Goal: Task Accomplishment & Management: Complete application form

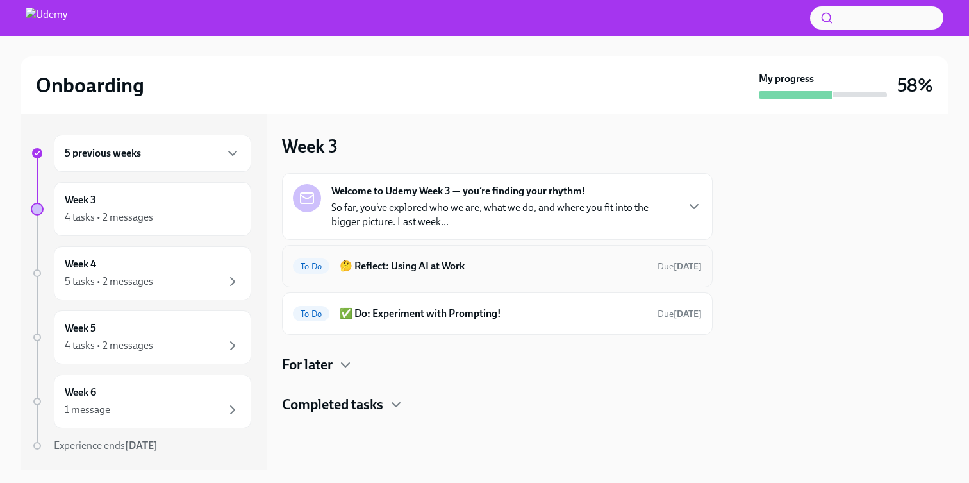
click at [652, 278] on div "To Do 🤔 Reflect: Using AI at Work Due [DATE]" at bounding box center [497, 266] width 431 height 42
click at [640, 274] on div "To Do 🤔 Reflect: Using AI at Work Due [DATE]" at bounding box center [497, 266] width 409 height 21
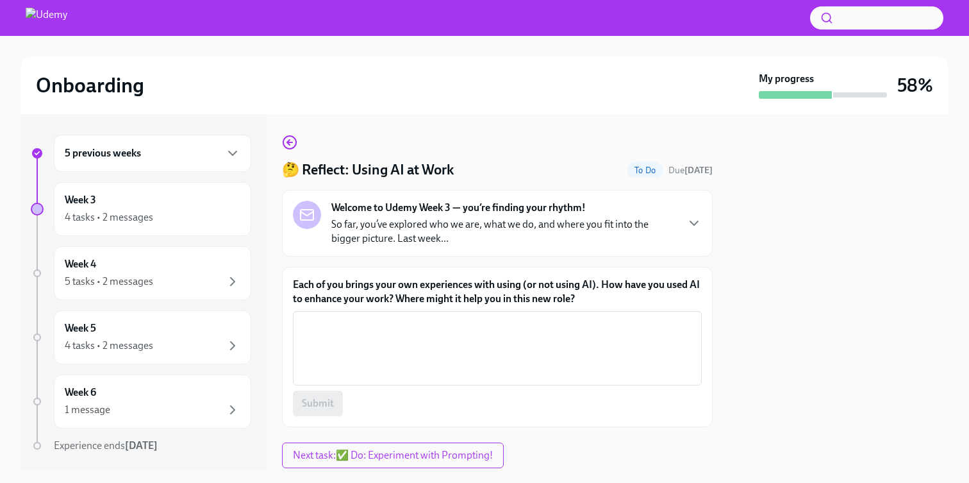
click at [664, 244] on p "So far, you’ve explored who we are, what we do, and where you fit into the bigg…" at bounding box center [503, 231] width 345 height 28
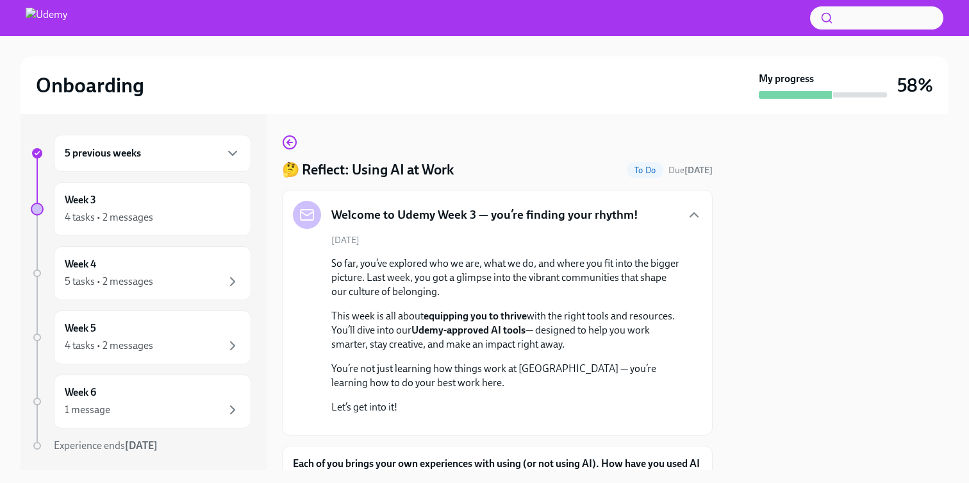
click at [666, 222] on div "Welcome to Udemy Week 3 — you’re finding your rhythm!" at bounding box center [497, 215] width 409 height 28
click at [686, 212] on icon "button" at bounding box center [693, 214] width 15 height 15
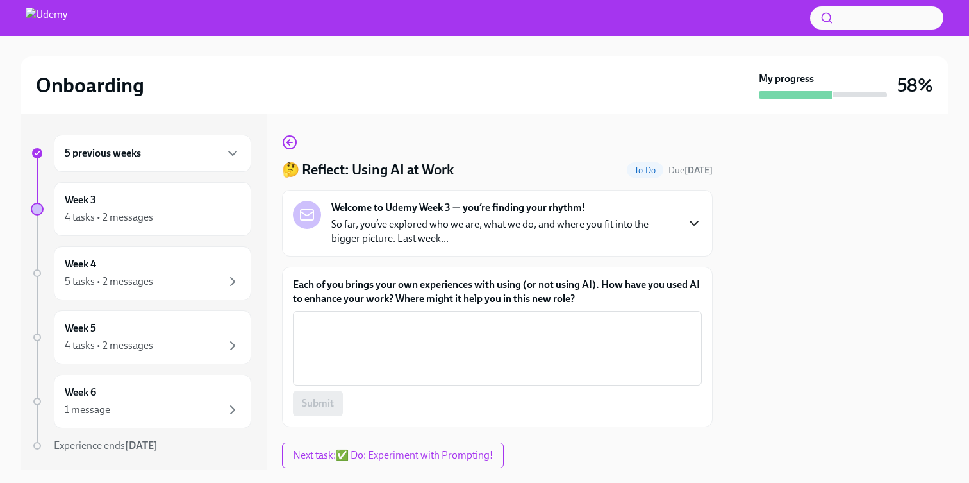
click at [297, 145] on div "🤔 Reflect: Using AI at Work To Do Due [DATE] Welcome to [GEOGRAPHIC_DATA] Week …" at bounding box center [497, 281] width 431 height 292
click at [280, 140] on div "5 previous weeks Week 3 4 tasks • 2 messages Week 4 5 tasks • 2 messages Week 5…" at bounding box center [485, 292] width 928 height 356
click at [291, 145] on icon "button" at bounding box center [289, 142] width 15 height 15
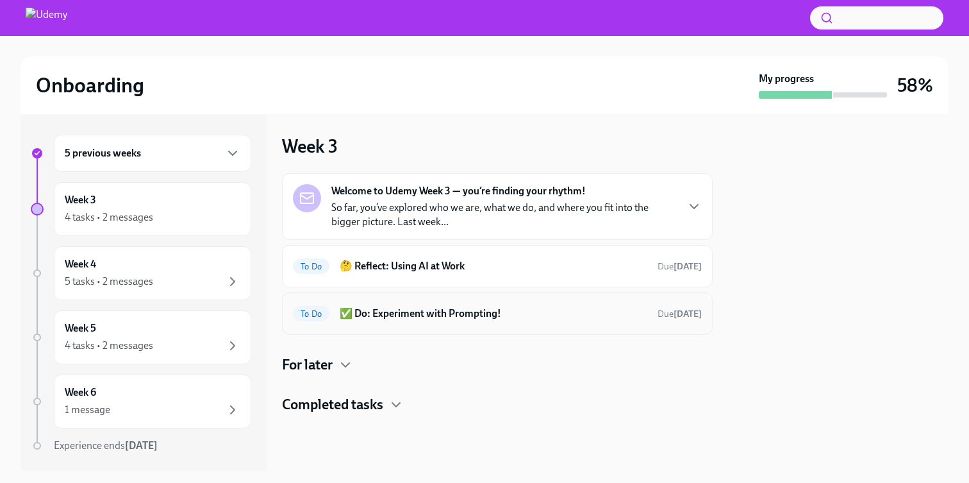
click at [603, 321] on div "To Do ✅ Do: Experiment with Prompting! Due [DATE]" at bounding box center [497, 313] width 409 height 21
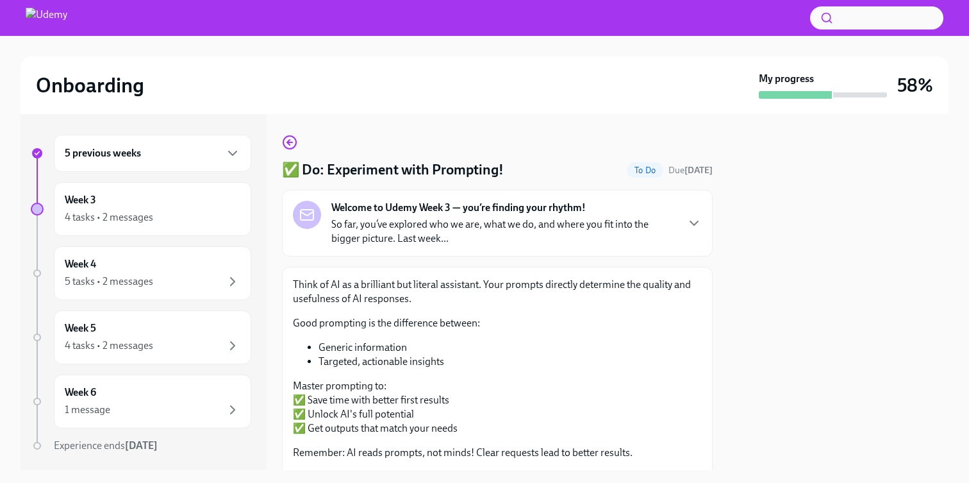
scroll to position [3, 0]
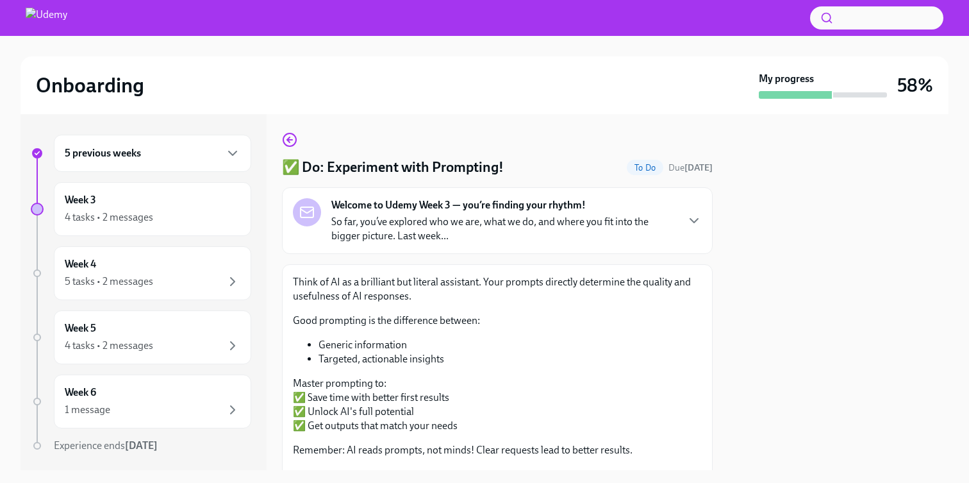
click at [692, 274] on div "Think of AI as a brilliant but literal assistant. Your prompts directly determi…" at bounding box center [497, 443] width 431 height 359
click at [688, 281] on p "Think of AI as a brilliant but literal assistant. Your prompts directly determi…" at bounding box center [497, 289] width 409 height 28
click at [674, 216] on div "Welcome to Udemy Week 3 — you’re finding your rhythm! So far, you’ve explored w…" at bounding box center [497, 220] width 409 height 45
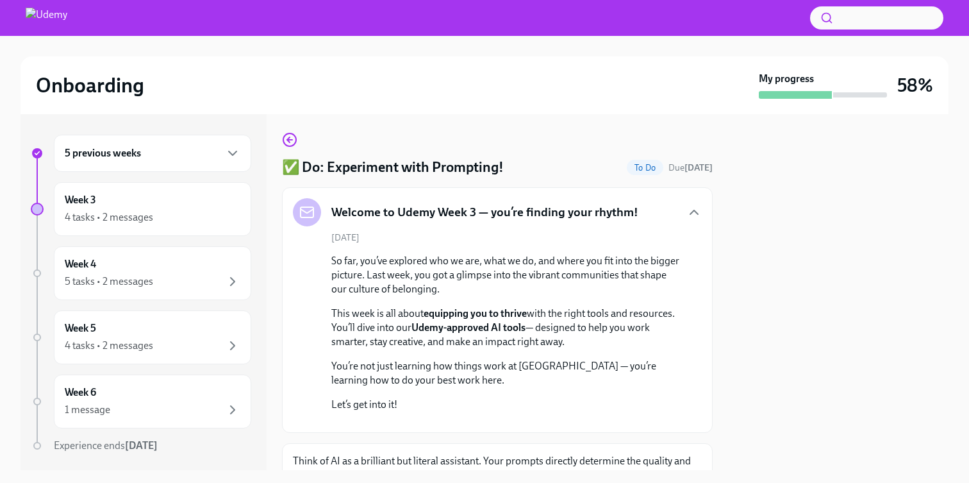
click at [674, 221] on div "Welcome to Udemy Week 3 — you’re finding your rhythm!" at bounding box center [497, 212] width 409 height 28
click at [290, 136] on icon "button" at bounding box center [289, 139] width 15 height 15
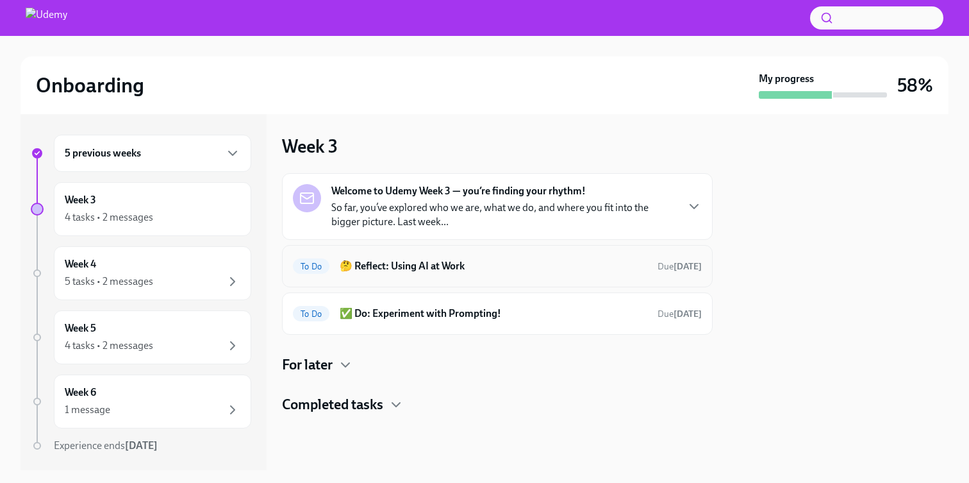
click at [542, 274] on div "To Do 🤔 Reflect: Using AI at Work Due [DATE]" at bounding box center [497, 266] width 409 height 21
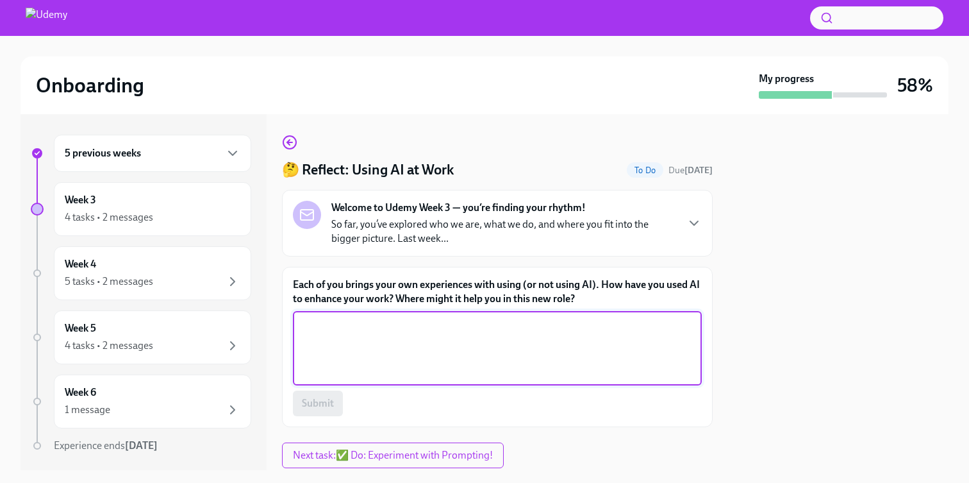
click at [506, 375] on textarea "Each of you brings your own experiences with using (or not using AI). How have …" at bounding box center [498, 348] width 394 height 62
click at [656, 331] on textarea "I've used AI at work in a variety of ways - to get feedback on tricky email dra…" at bounding box center [498, 348] width 394 height 62
click at [684, 339] on textarea "I've used AI at work in a variety of ways - to get feedback on tricky email dra…" at bounding box center [498, 348] width 394 height 62
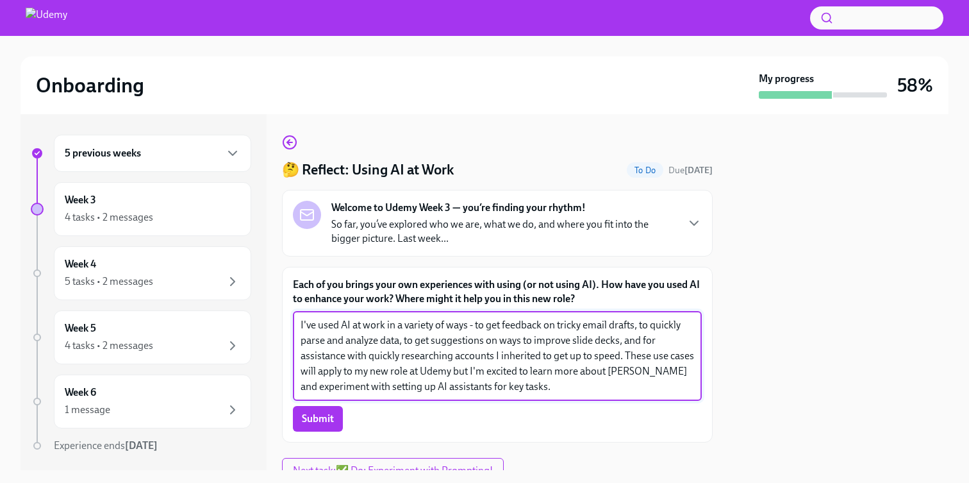
type textarea "I've used AI at work in a variety of ways - to get feedback on tricky email dra…"
drag, startPoint x: 460, startPoint y: 414, endPoint x: 528, endPoint y: 396, distance: 70.9
click at [460, 414] on div "Submit" at bounding box center [497, 419] width 409 height 26
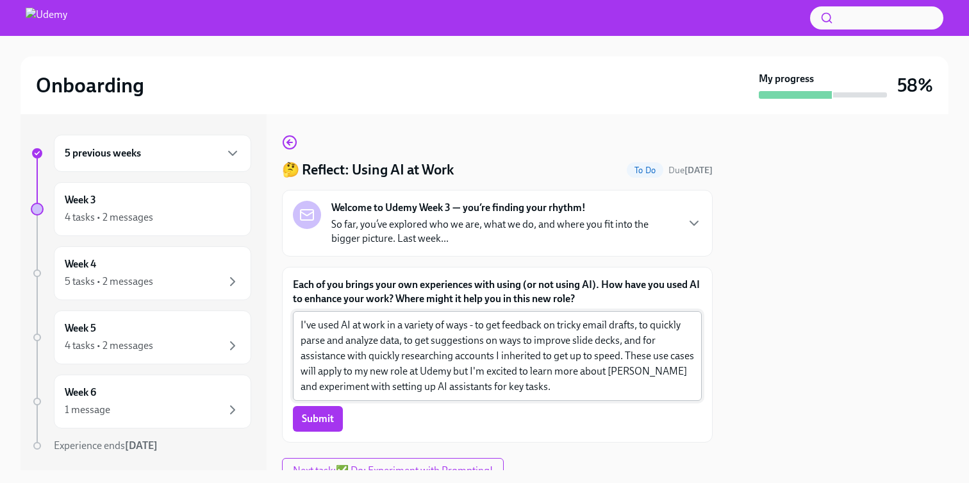
click at [558, 394] on textarea "I've used AI at work in a variety of ways - to get feedback on tricky email dra…" at bounding box center [498, 355] width 394 height 77
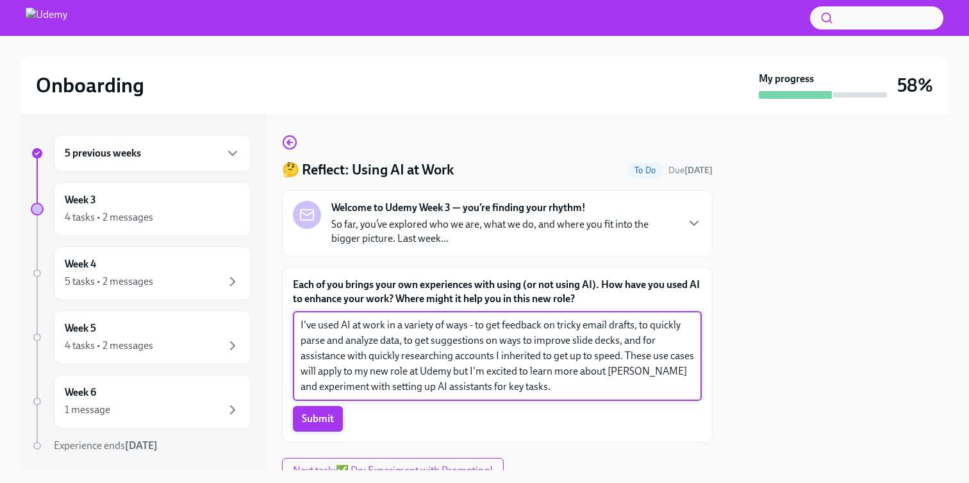
click at [338, 417] on button "Submit" at bounding box center [318, 419] width 50 height 26
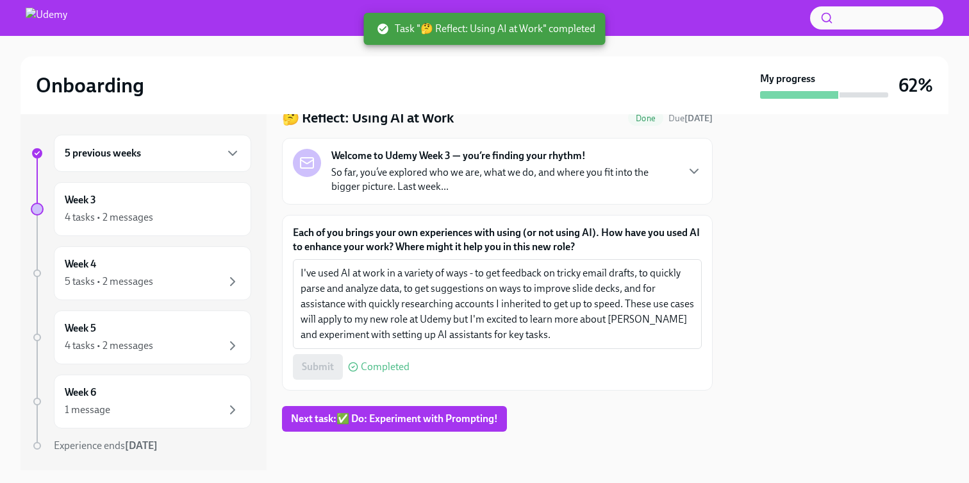
scroll to position [54, 0]
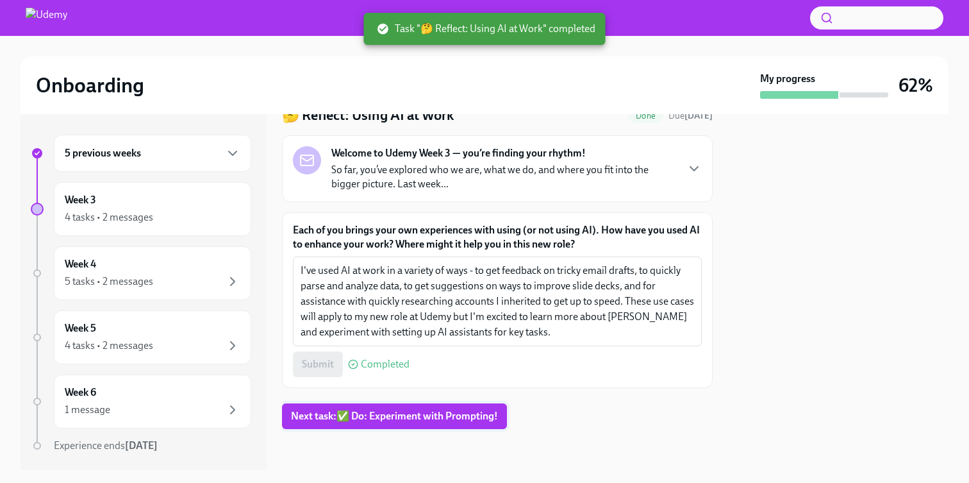
click at [372, 413] on span "Next task : ✅ Do: Experiment with Prompting!" at bounding box center [394, 416] width 207 height 13
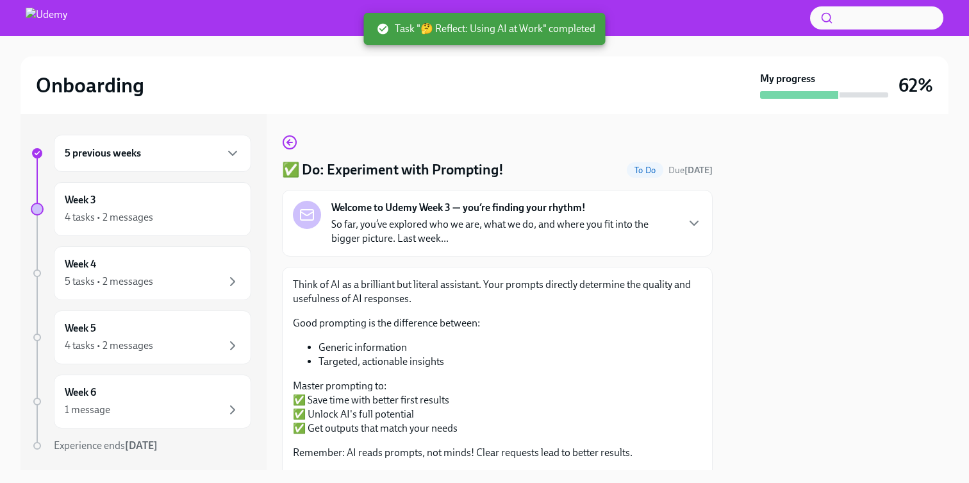
click at [297, 135] on div "✅ Do: Experiment with Prompting! To Do Due [DATE] Welcome to Udemy Week 3 — you…" at bounding box center [497, 380] width 431 height 491
click at [291, 140] on icon "button" at bounding box center [289, 142] width 15 height 15
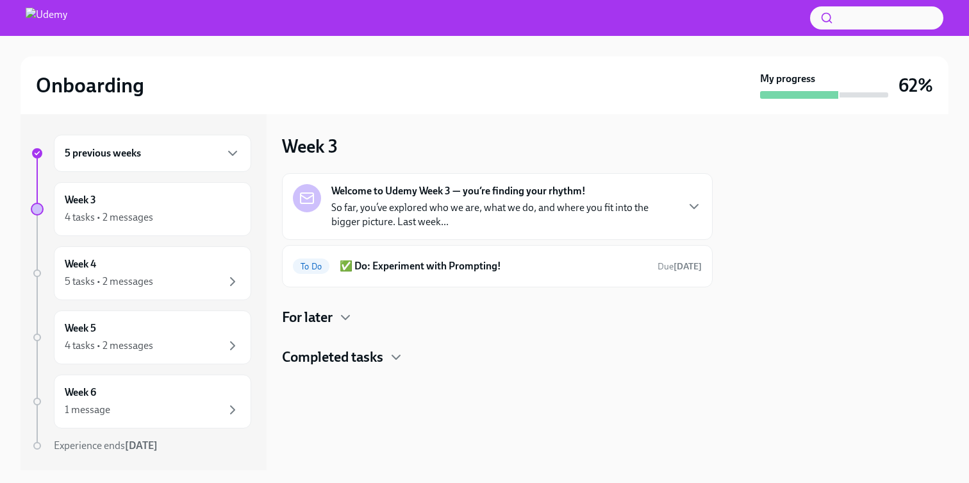
click at [375, 360] on h4 "Completed tasks" at bounding box center [332, 356] width 101 height 19
click at [376, 356] on h4 "Completed tasks" at bounding box center [332, 356] width 101 height 19
click at [447, 263] on h6 "✅ Do: Experiment with Prompting!" at bounding box center [494, 266] width 308 height 14
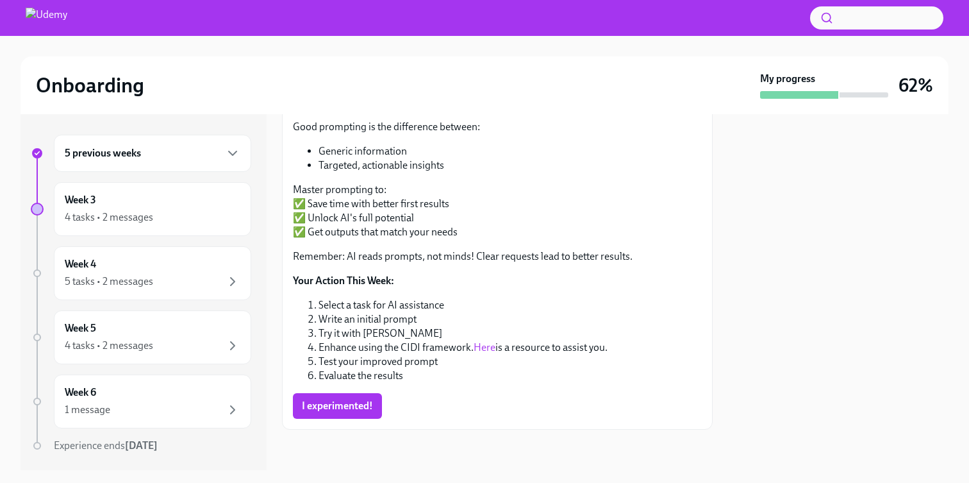
scroll to position [197, 0]
